Goal: Task Accomplishment & Management: Manage account settings

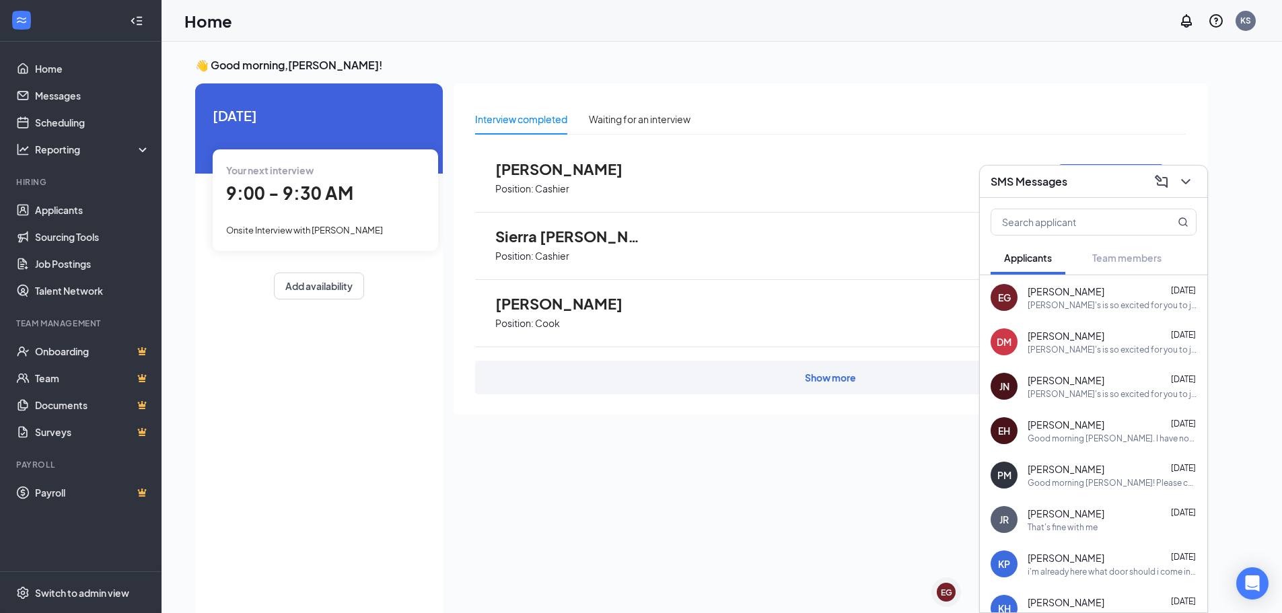
click at [560, 254] on p "Cashier" at bounding box center [552, 256] width 34 height 13
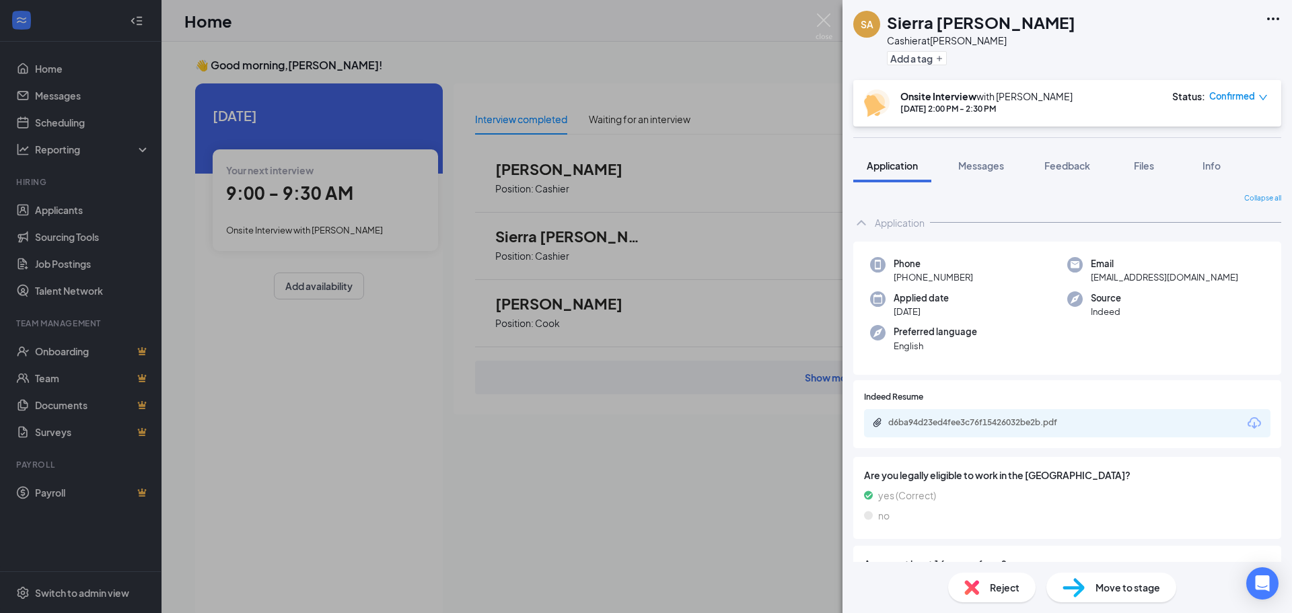
click at [596, 450] on div "[PERSON_NAME] [PERSON_NAME] Cashier at [PERSON_NAME] Add a tag Onsite Interview…" at bounding box center [646, 306] width 1292 height 613
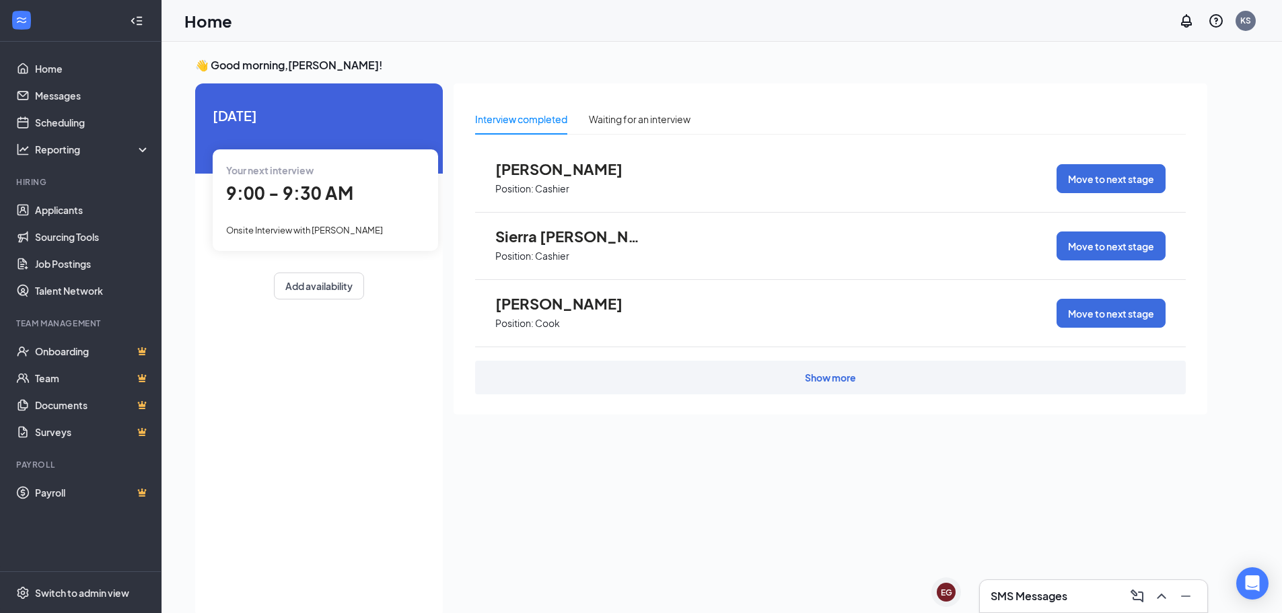
click at [551, 245] on span "Position: Cashier" at bounding box center [569, 255] width 148 height 20
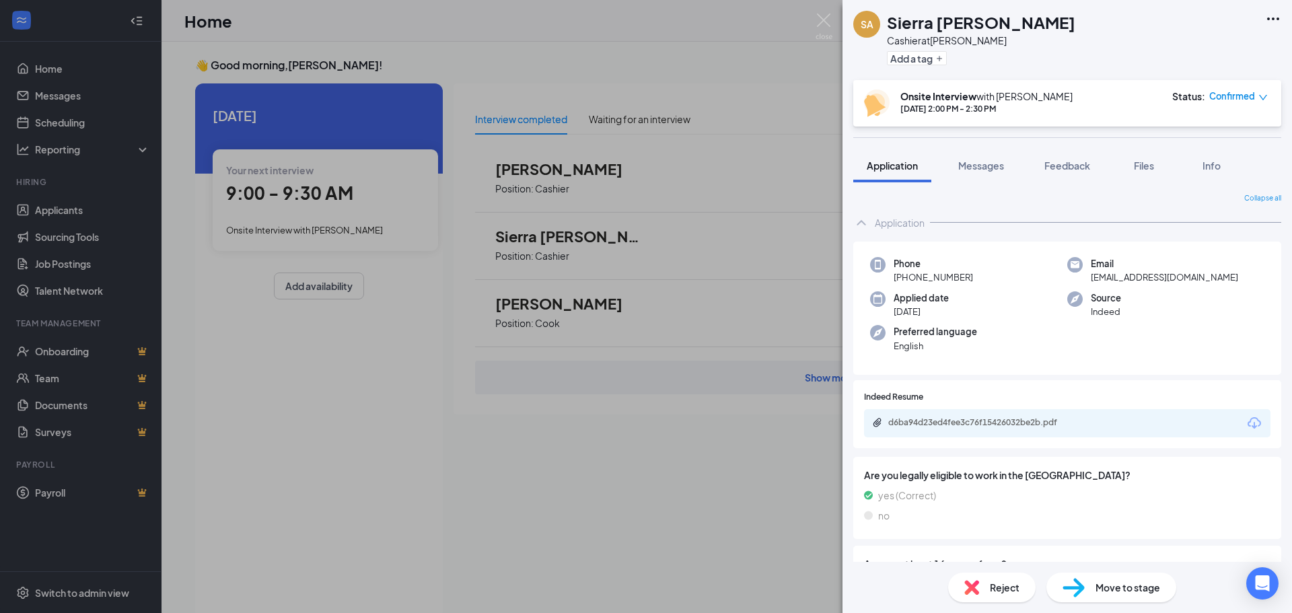
click at [491, 468] on div "[PERSON_NAME] [PERSON_NAME] Cashier at [PERSON_NAME] Add a tag Onsite Interview…" at bounding box center [646, 306] width 1292 height 613
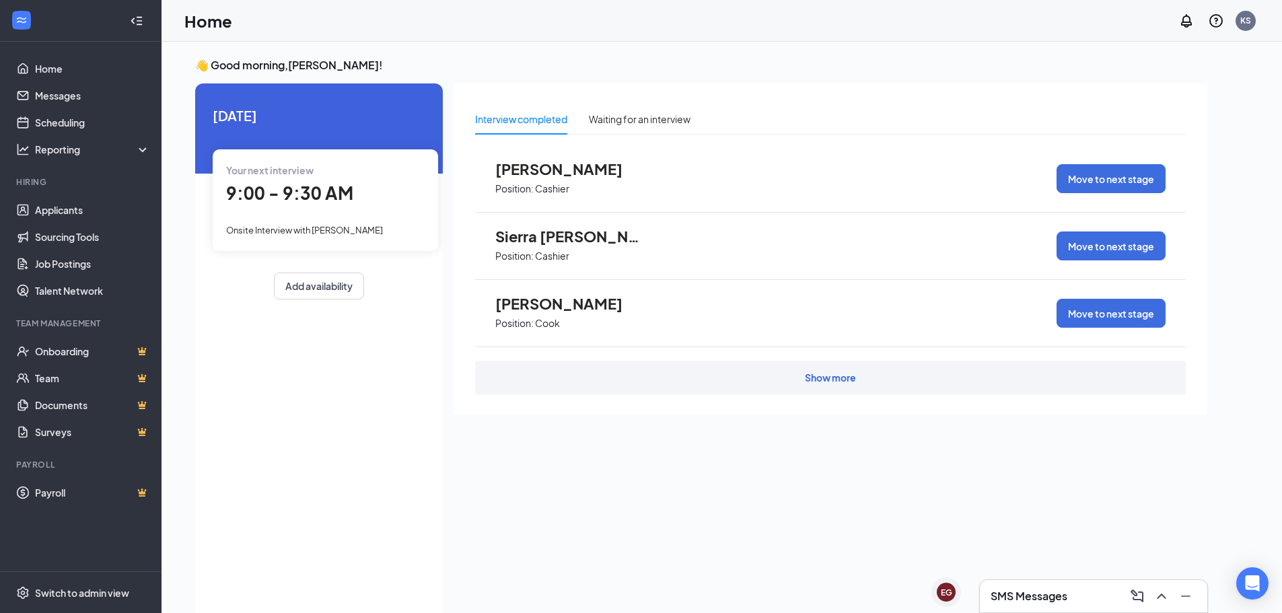
click at [571, 240] on span "Sierra [PERSON_NAME]" at bounding box center [569, 235] width 148 height 17
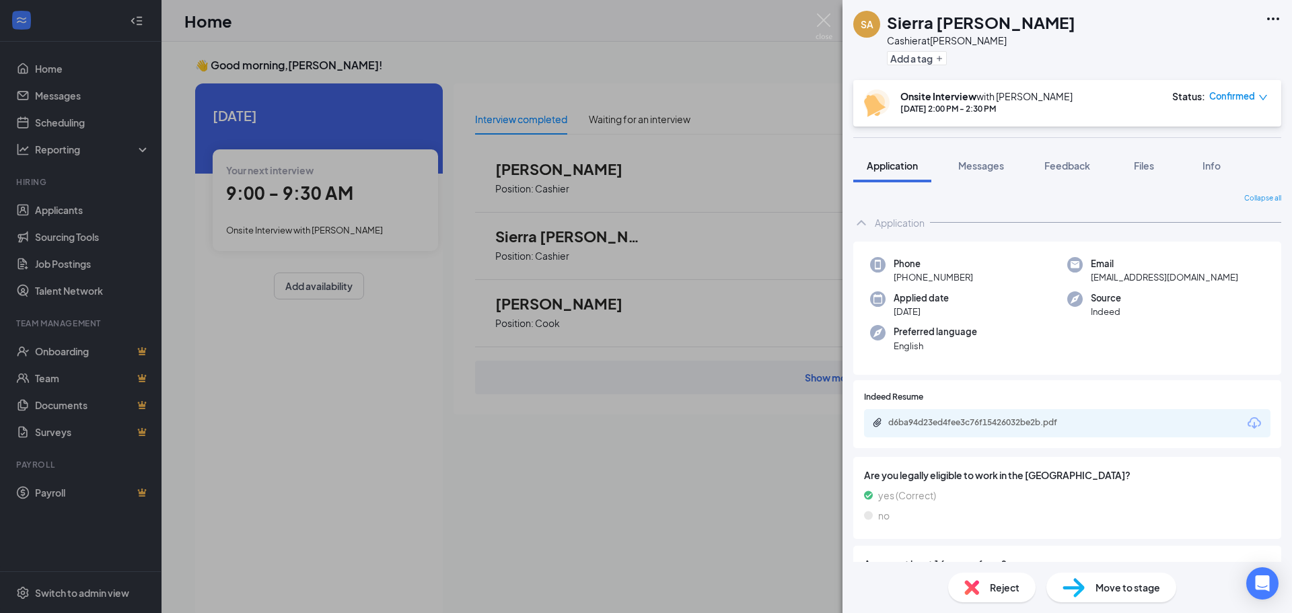
click at [545, 175] on div "[PERSON_NAME] [PERSON_NAME] Cashier at [PERSON_NAME] Add a tag Onsite Interview…" at bounding box center [646, 306] width 1292 height 613
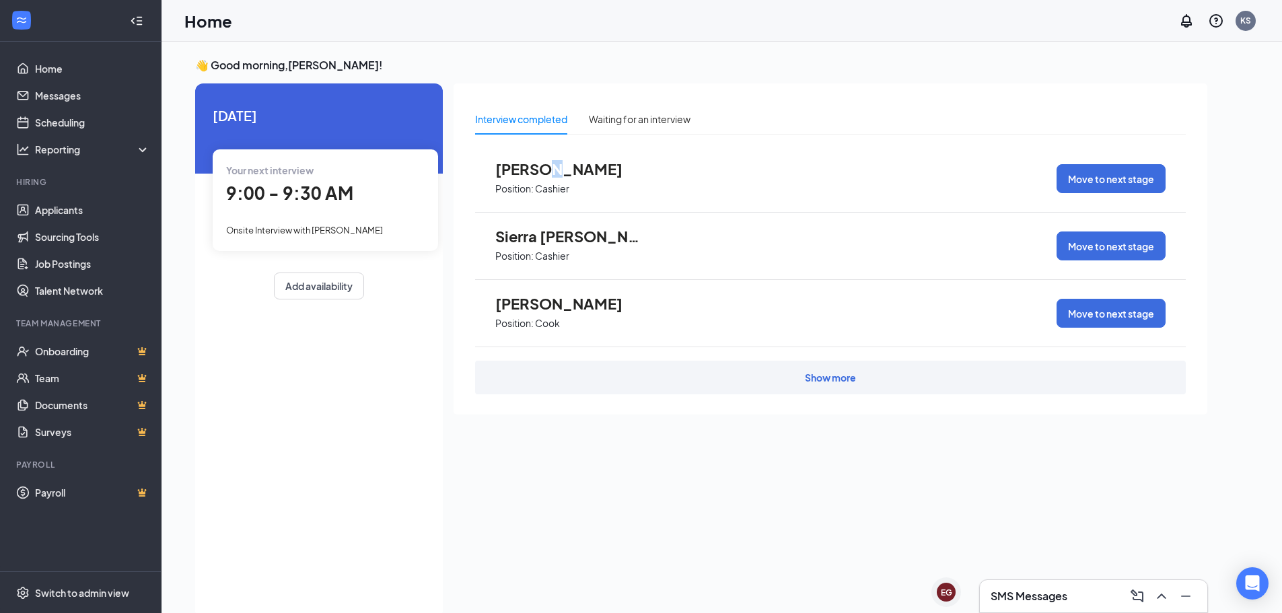
click at [546, 175] on span "[PERSON_NAME]" at bounding box center [569, 168] width 148 height 17
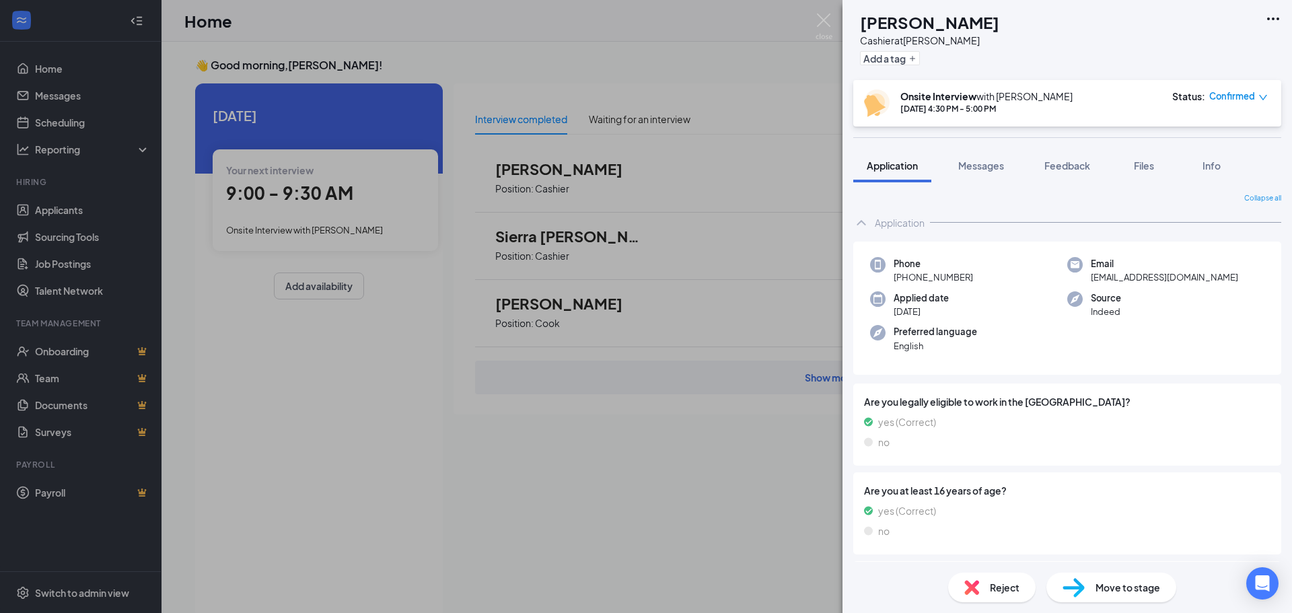
click at [561, 302] on div "[PERSON_NAME] at [PERSON_NAME] Add a tag Onsite Interview with [PERSON_NAME] [D…" at bounding box center [646, 306] width 1292 height 613
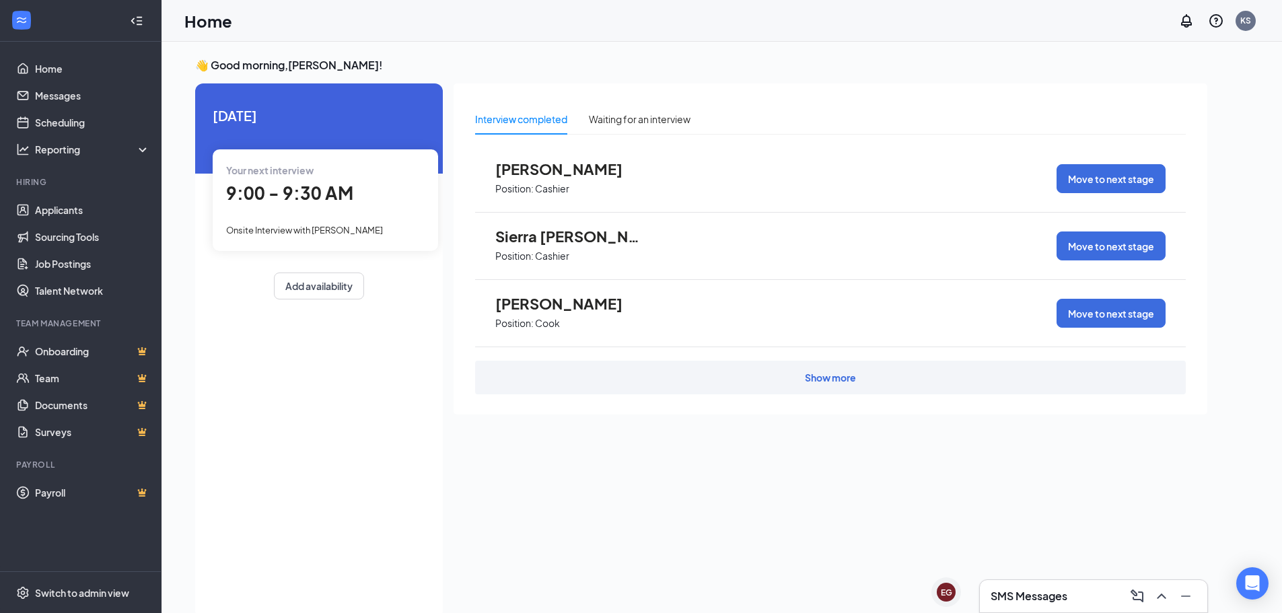
click at [560, 302] on span "[PERSON_NAME]" at bounding box center [569, 303] width 148 height 17
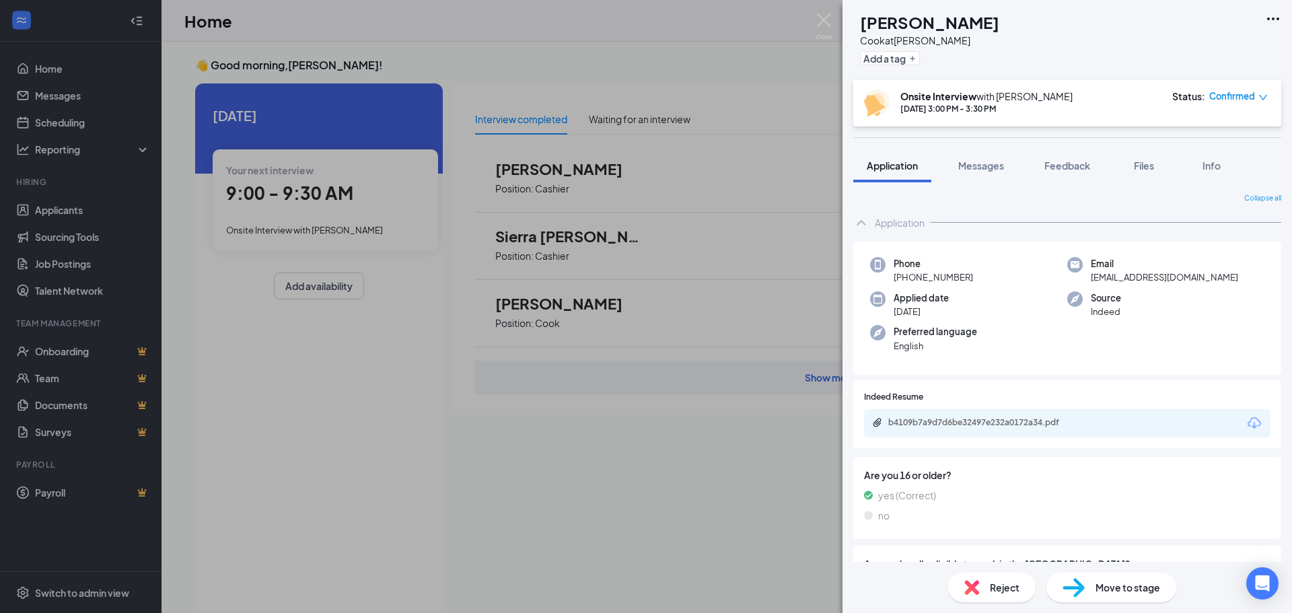
click at [381, 219] on div "PD [PERSON_NAME] [PERSON_NAME] at [PERSON_NAME] Add a tag Onsite Interview with…" at bounding box center [646, 306] width 1292 height 613
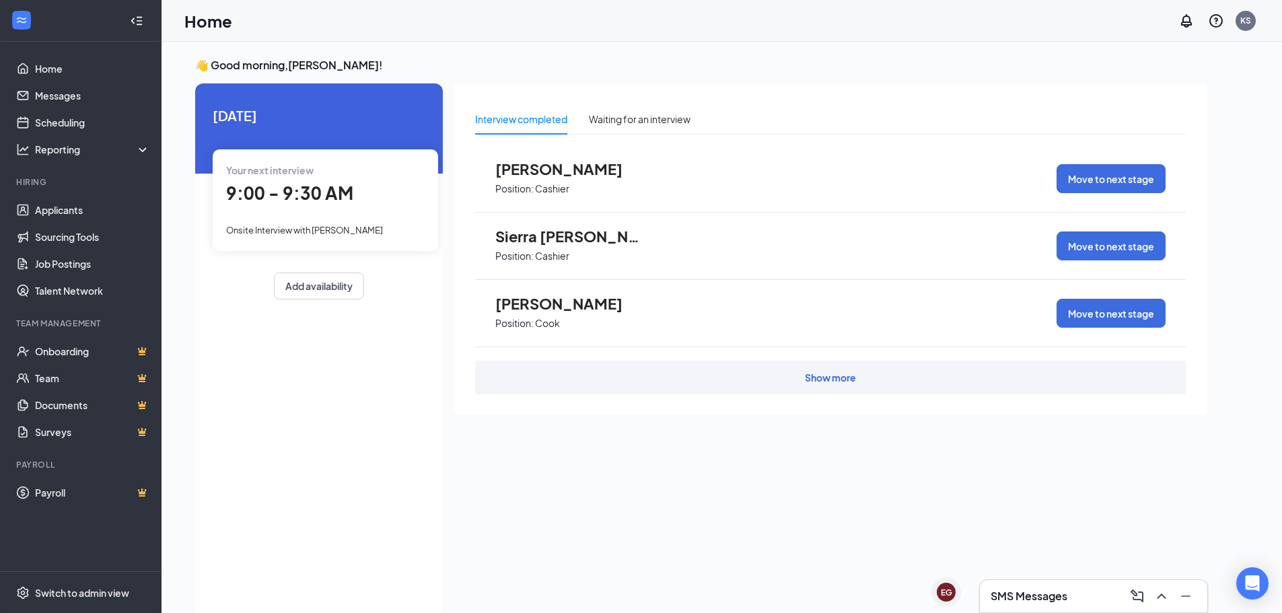
click at [295, 188] on span "9:00 - 9:30 AM" at bounding box center [289, 193] width 127 height 22
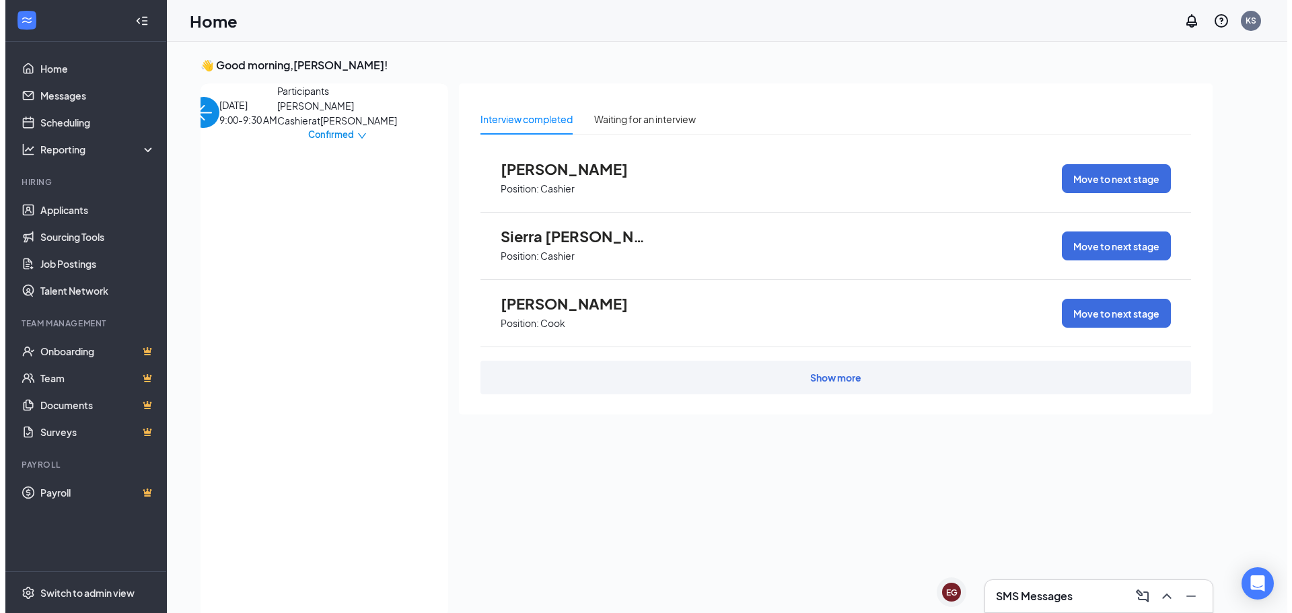
scroll to position [5, 0]
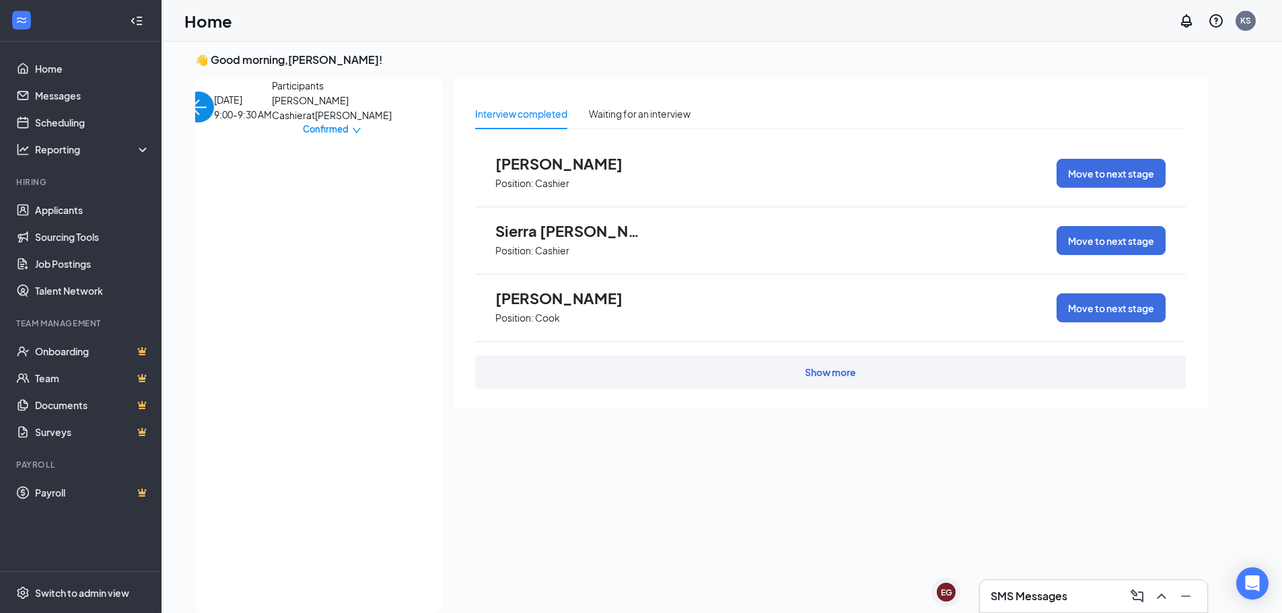
click at [272, 108] on span "[PERSON_NAME]" at bounding box center [332, 100] width 120 height 15
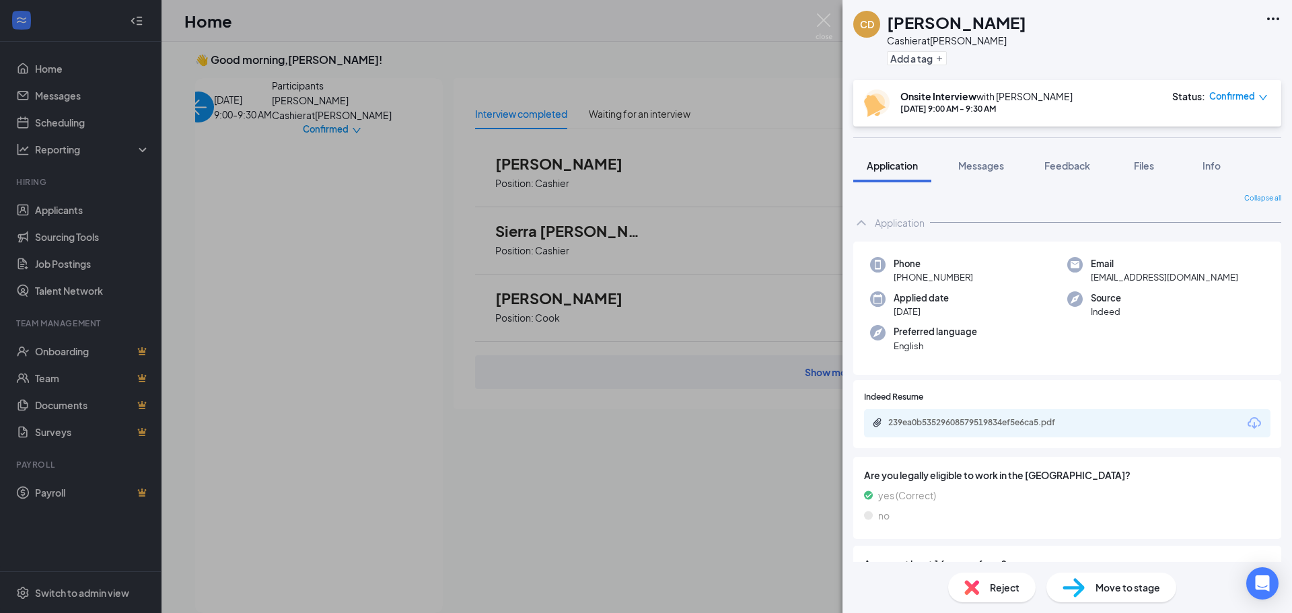
click at [664, 493] on div "CD [PERSON_NAME] Cashier at [PERSON_NAME] Add a tag Onsite Interview with [PERS…" at bounding box center [646, 306] width 1292 height 613
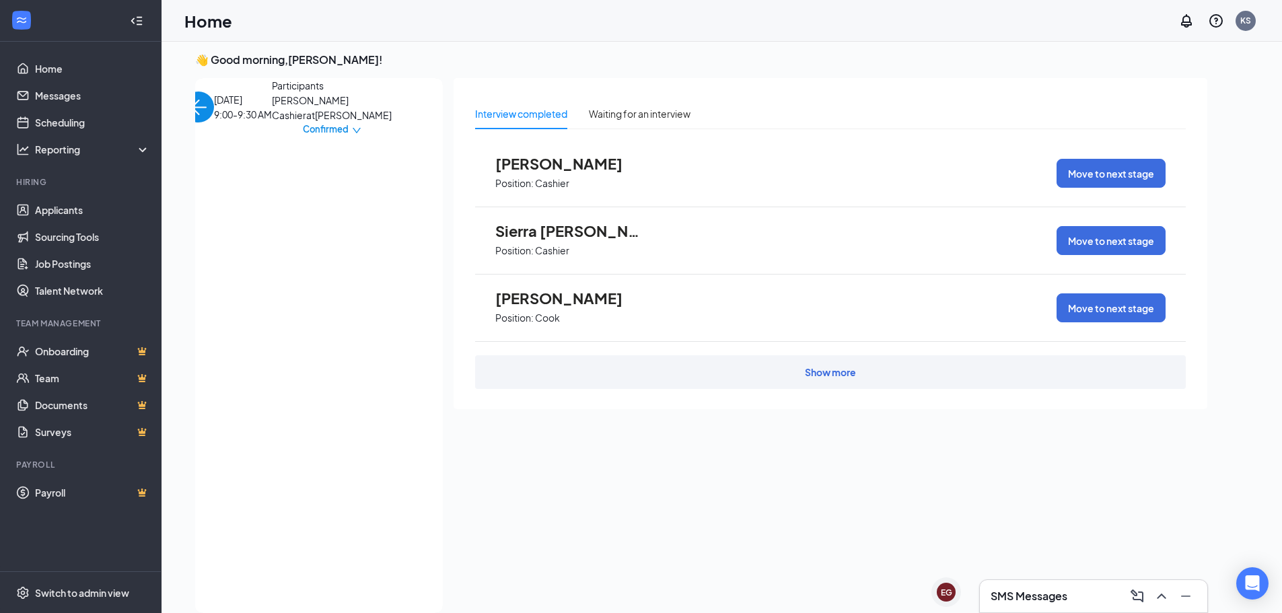
click at [544, 227] on span "Sierra [PERSON_NAME]" at bounding box center [569, 230] width 148 height 17
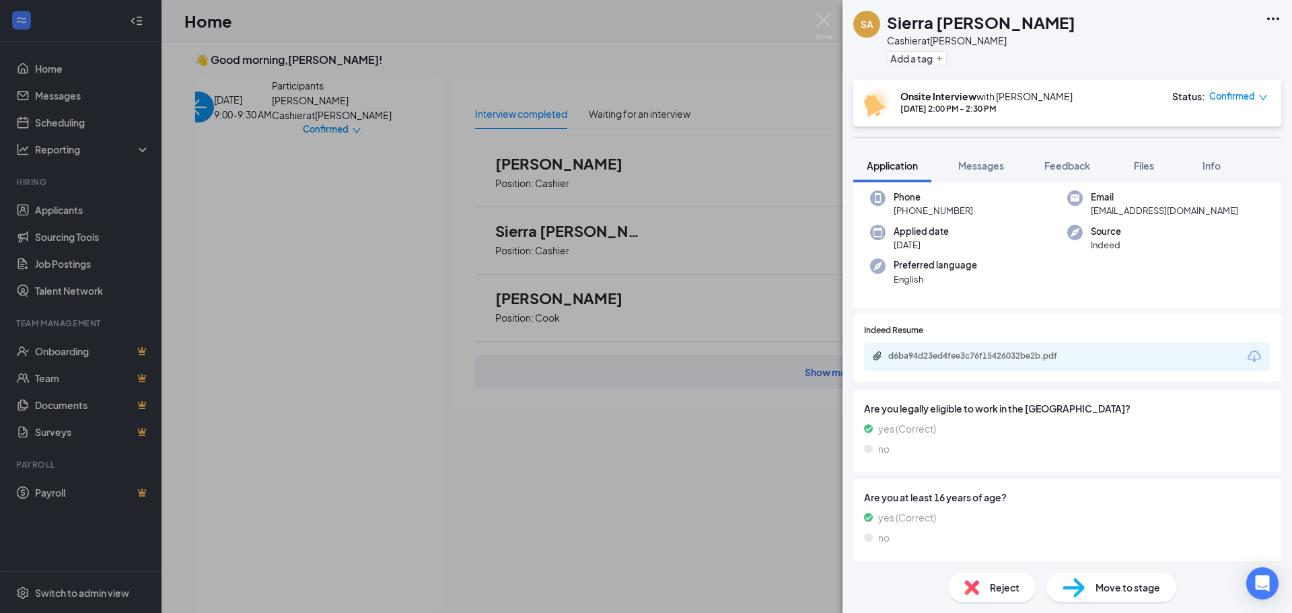
scroll to position [67, 0]
click at [997, 167] on span "Messages" at bounding box center [981, 166] width 46 height 12
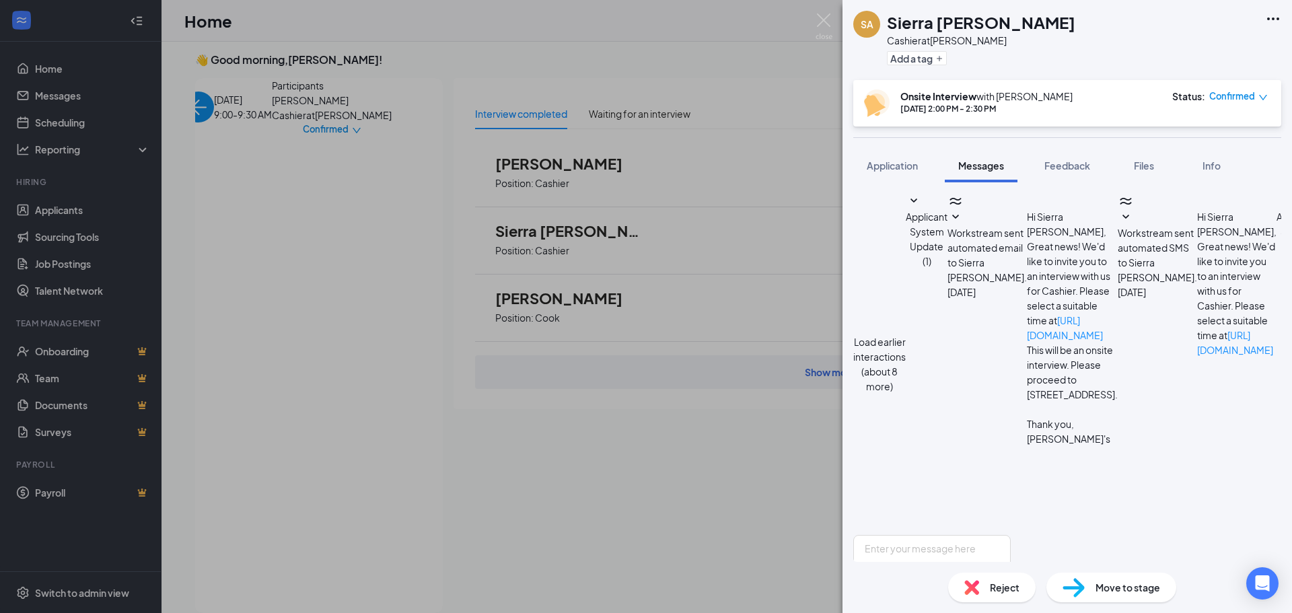
scroll to position [396, 0]
click at [1073, 170] on span "Feedback" at bounding box center [1068, 166] width 46 height 12
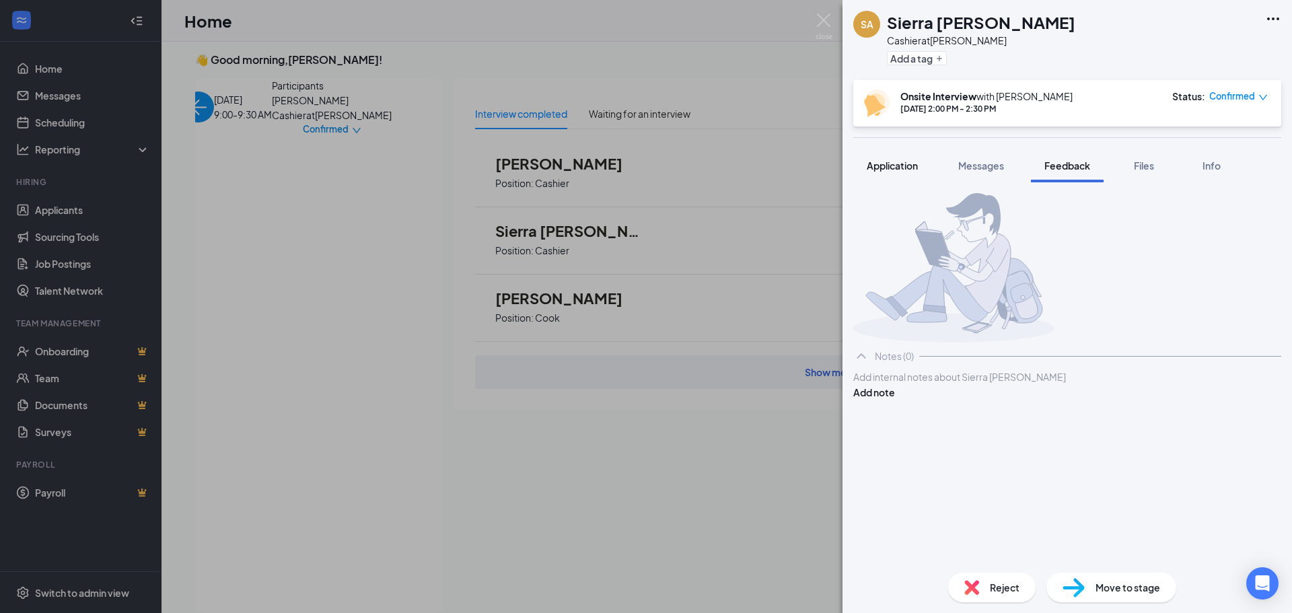
click at [874, 164] on span "Application" at bounding box center [892, 166] width 51 height 12
